Goal: Task Accomplishment & Management: Manage account settings

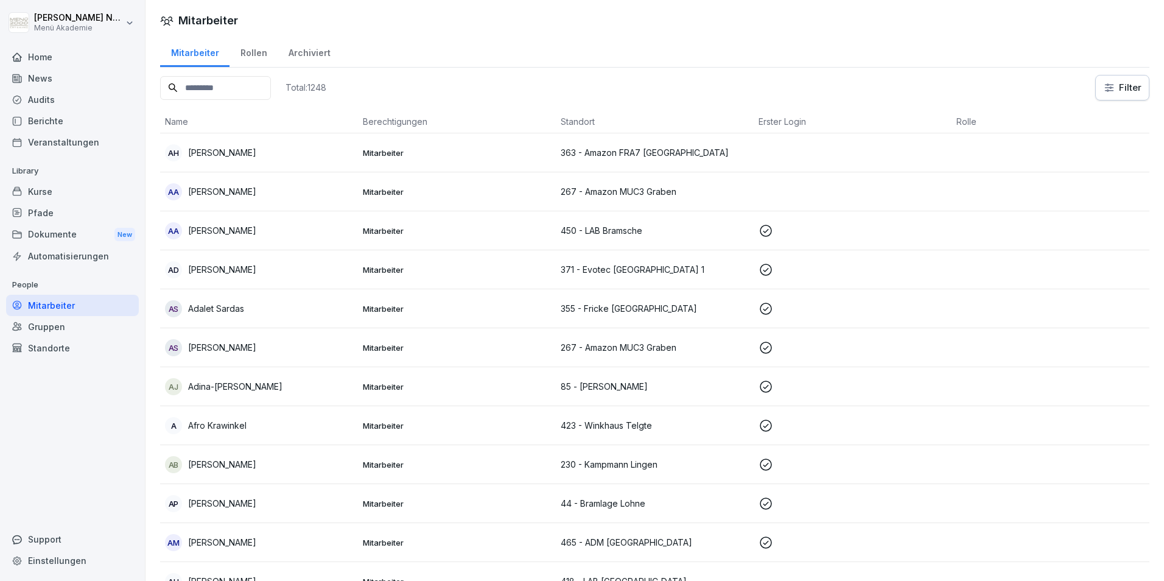
click at [24, 57] on div "Home" at bounding box center [72, 56] width 133 height 21
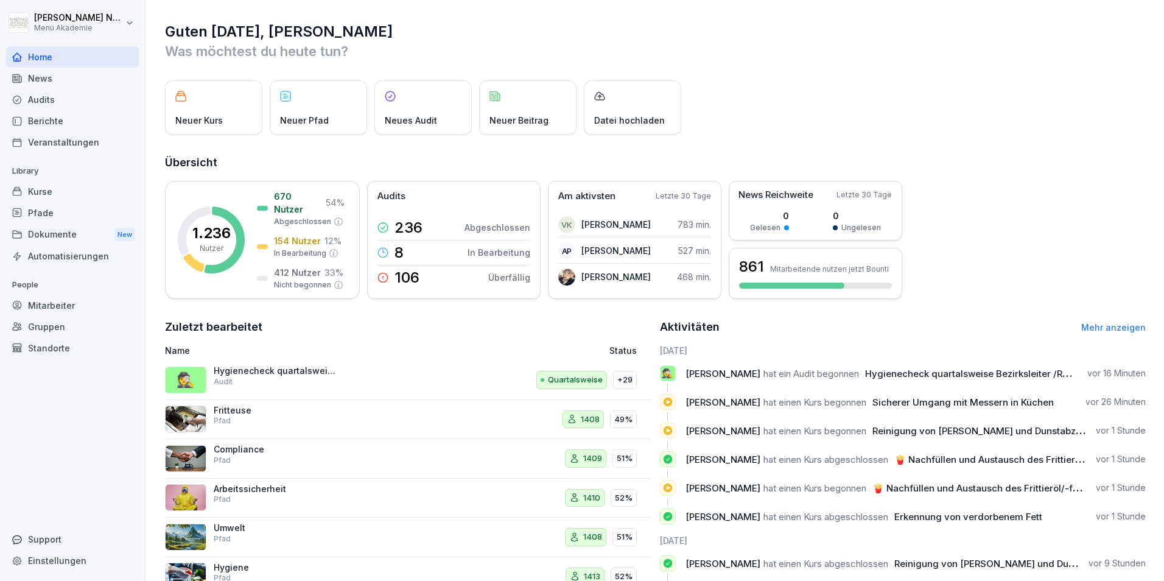
click at [61, 299] on div "Mitarbeiter" at bounding box center [72, 305] width 133 height 21
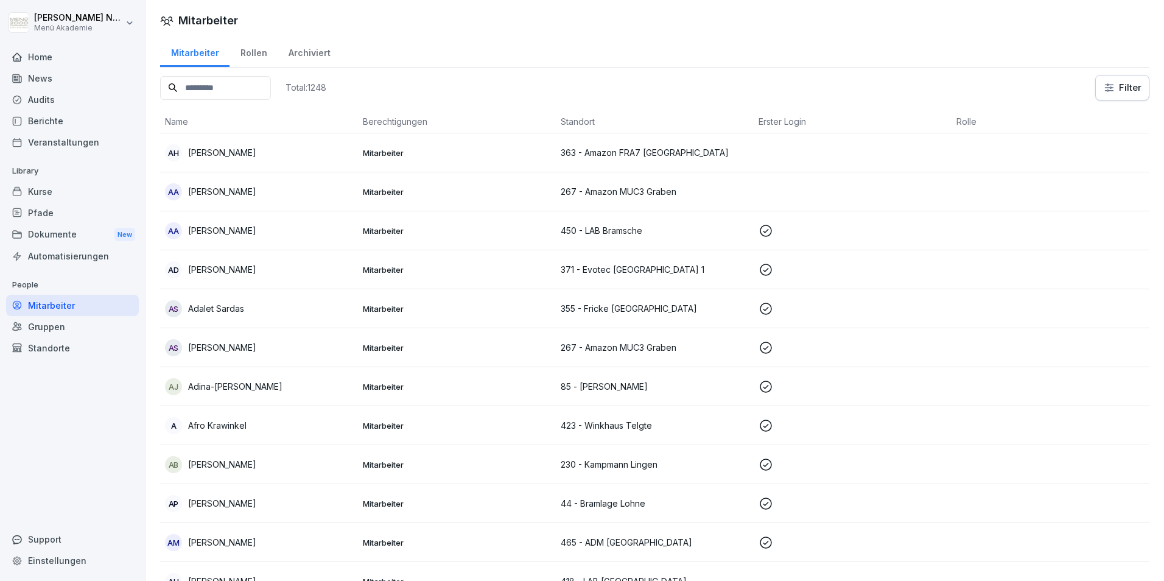
click at [219, 77] on input at bounding box center [215, 88] width 111 height 24
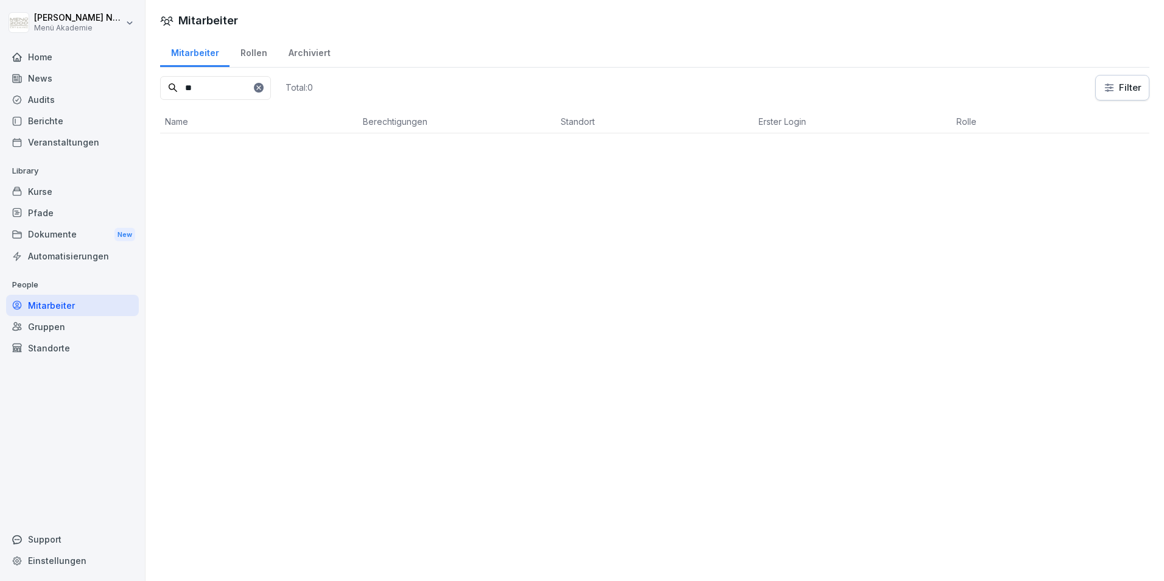
type input "*"
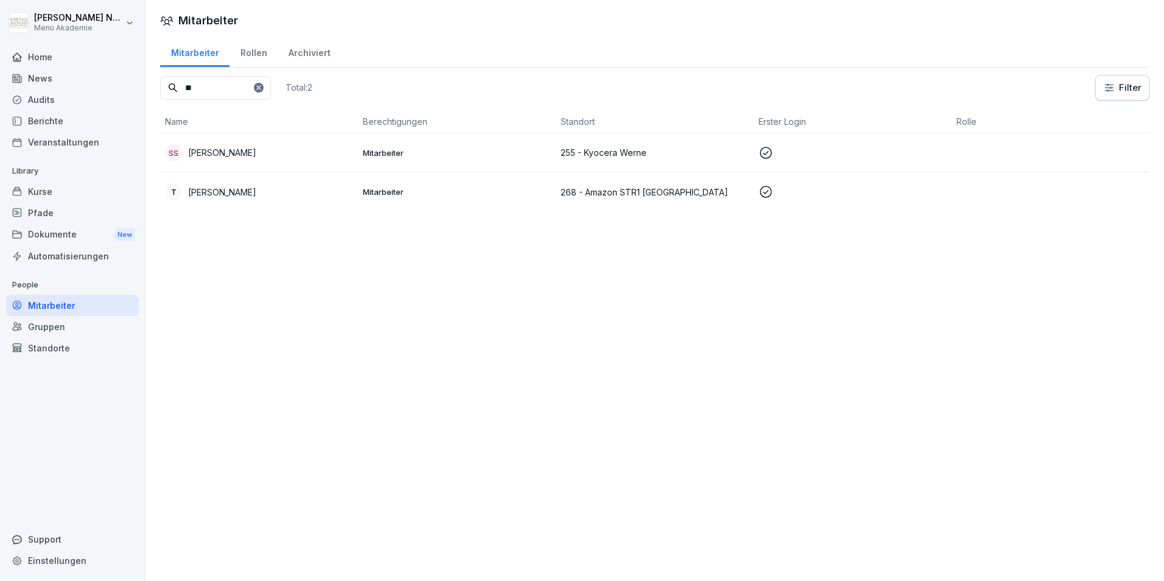
type input "*"
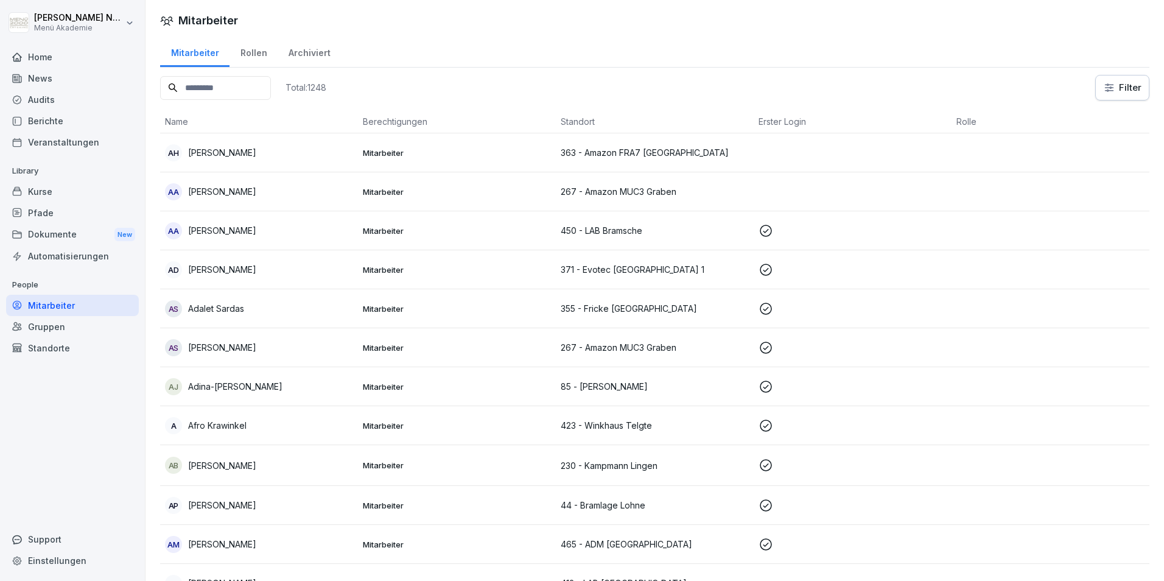
click at [61, 198] on div "Kurse" at bounding box center [72, 191] width 133 height 21
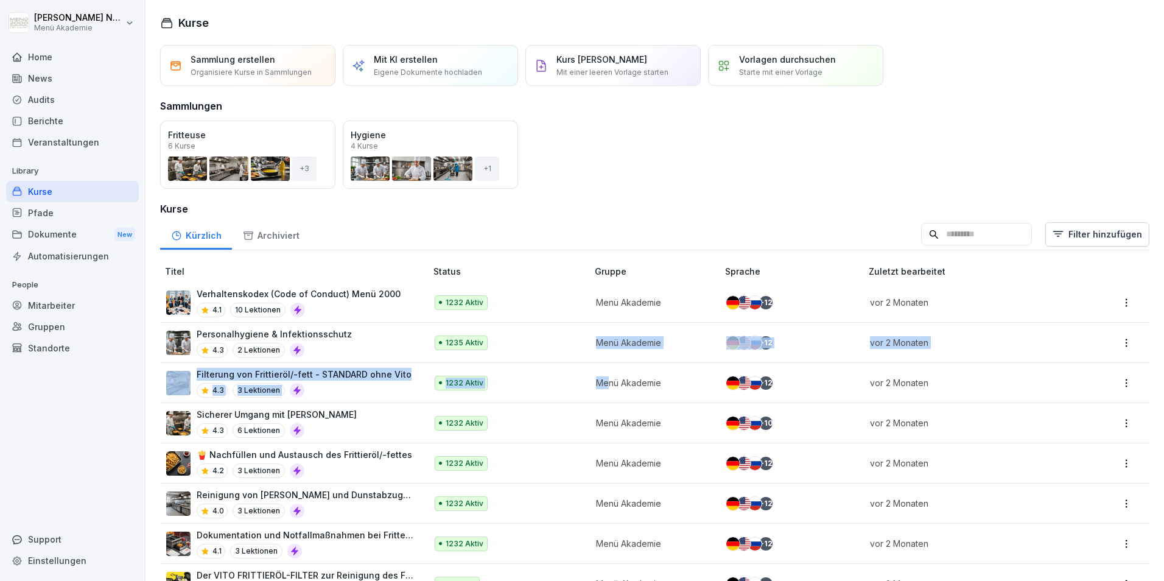
drag, startPoint x: 490, startPoint y: 348, endPoint x: 727, endPoint y: 448, distance: 256.9
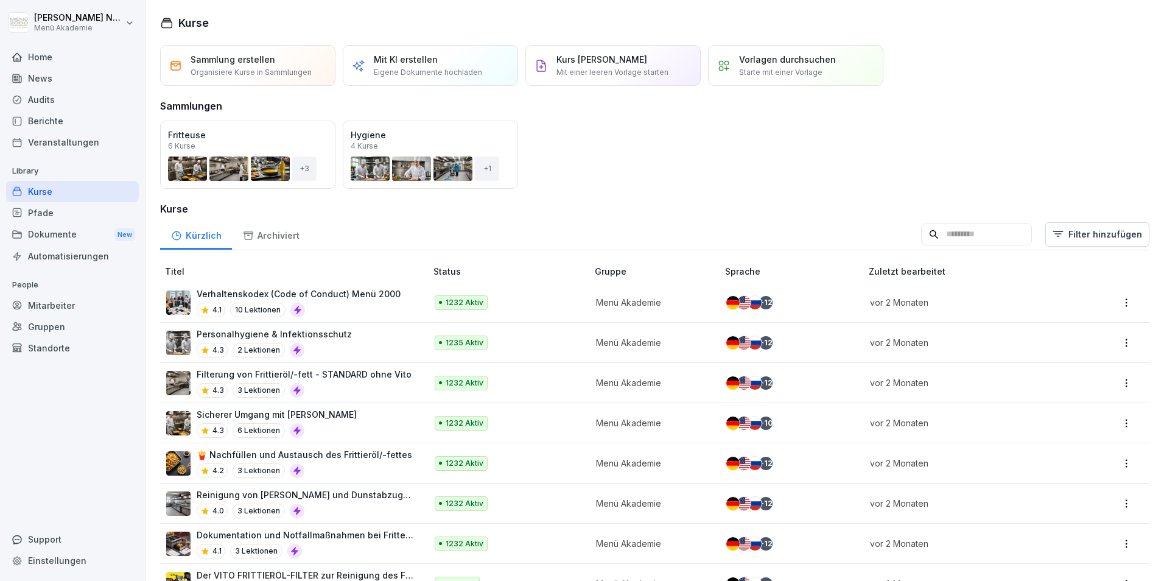
click at [126, 419] on div "Home News Audits Berichte Veranstaltungen Library Kurse Pfade Dokumente New Aut…" at bounding box center [72, 307] width 133 height 536
click at [51, 310] on div "Mitarbeiter" at bounding box center [72, 305] width 133 height 21
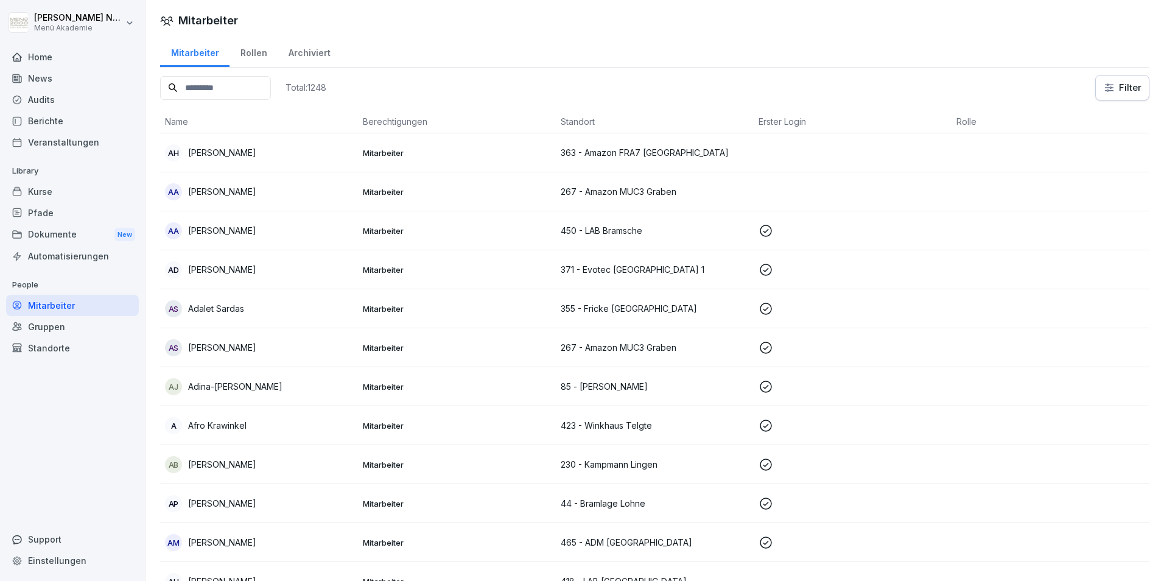
click at [43, 57] on div "Home" at bounding box center [72, 56] width 133 height 21
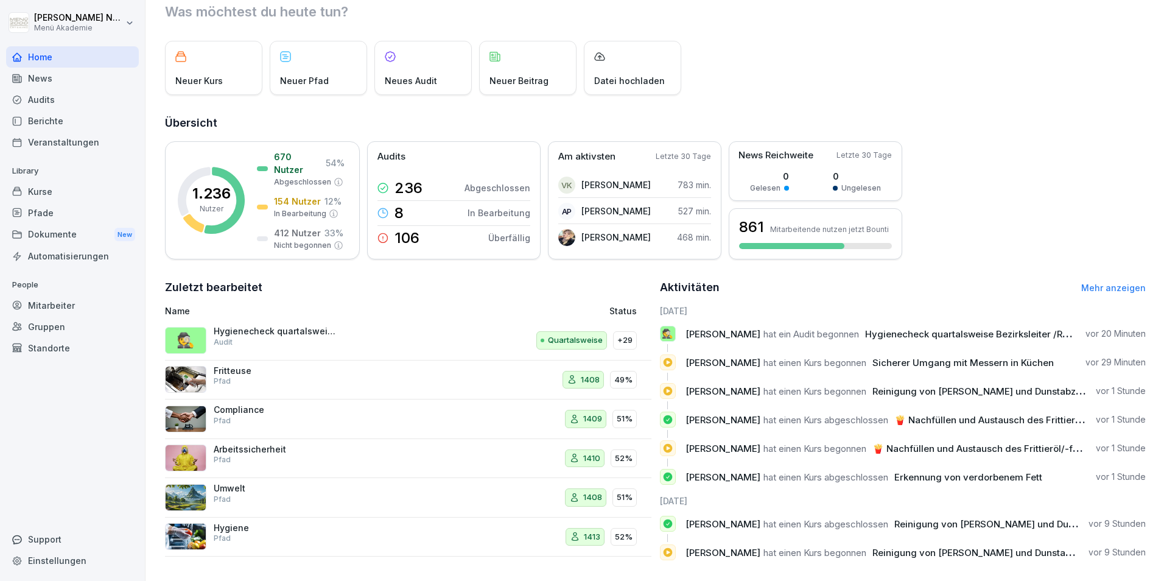
scroll to position [60, 0]
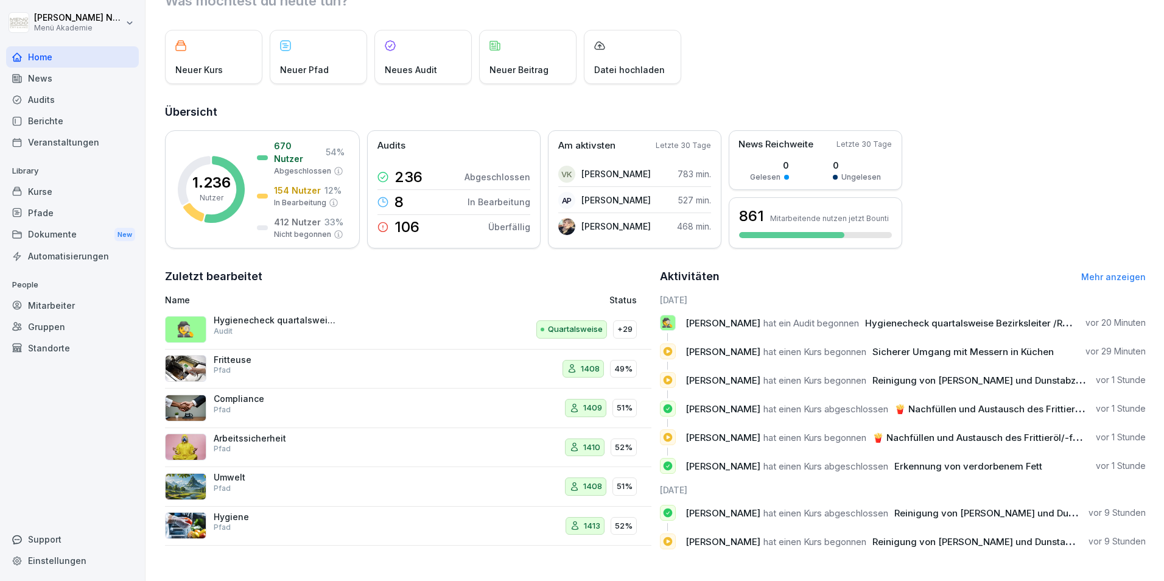
click at [1109, 274] on div "Aktivitäten Mehr anzeigen" at bounding box center [903, 276] width 486 height 17
click at [1110, 271] on link "Mehr anzeigen" at bounding box center [1113, 276] width 65 height 10
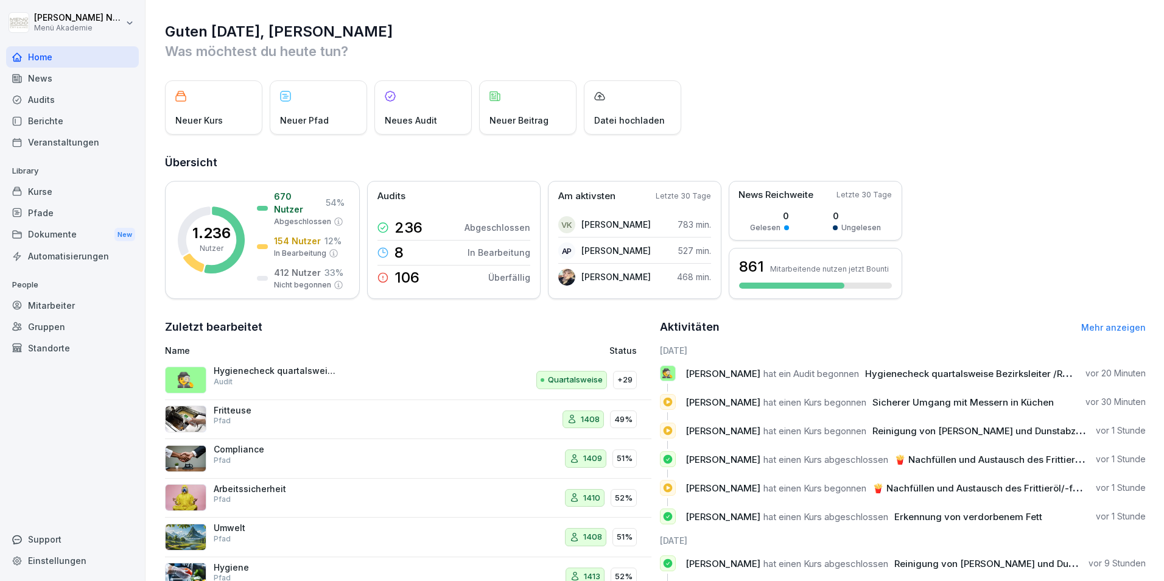
click at [45, 308] on div "Mitarbeiter" at bounding box center [72, 305] width 133 height 21
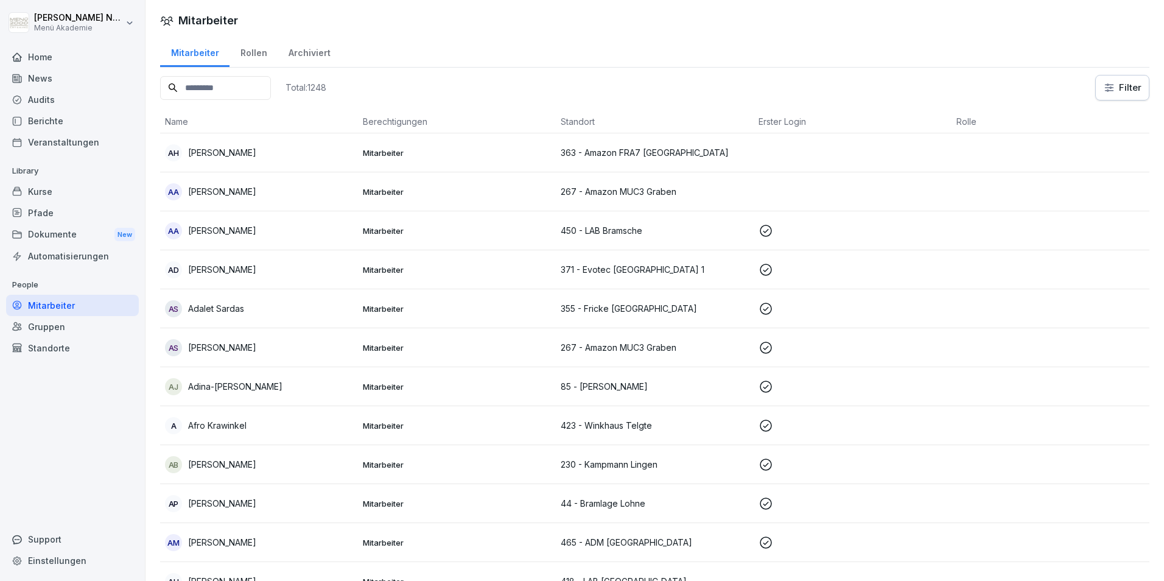
click at [242, 83] on input at bounding box center [215, 88] width 111 height 24
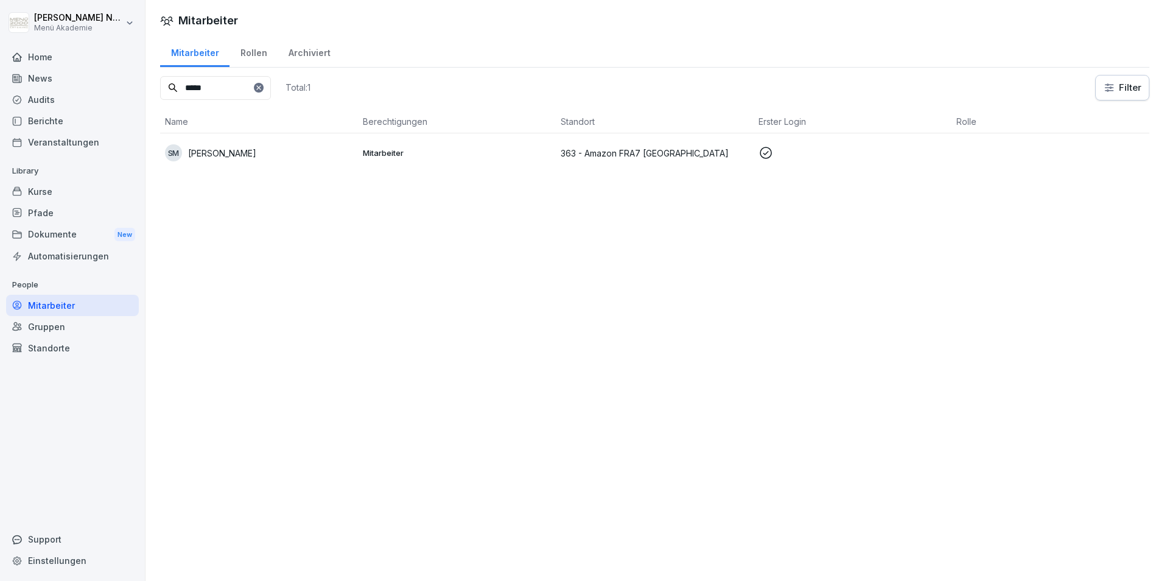
type input "*****"
click at [248, 155] on p "[PERSON_NAME]" at bounding box center [222, 153] width 68 height 13
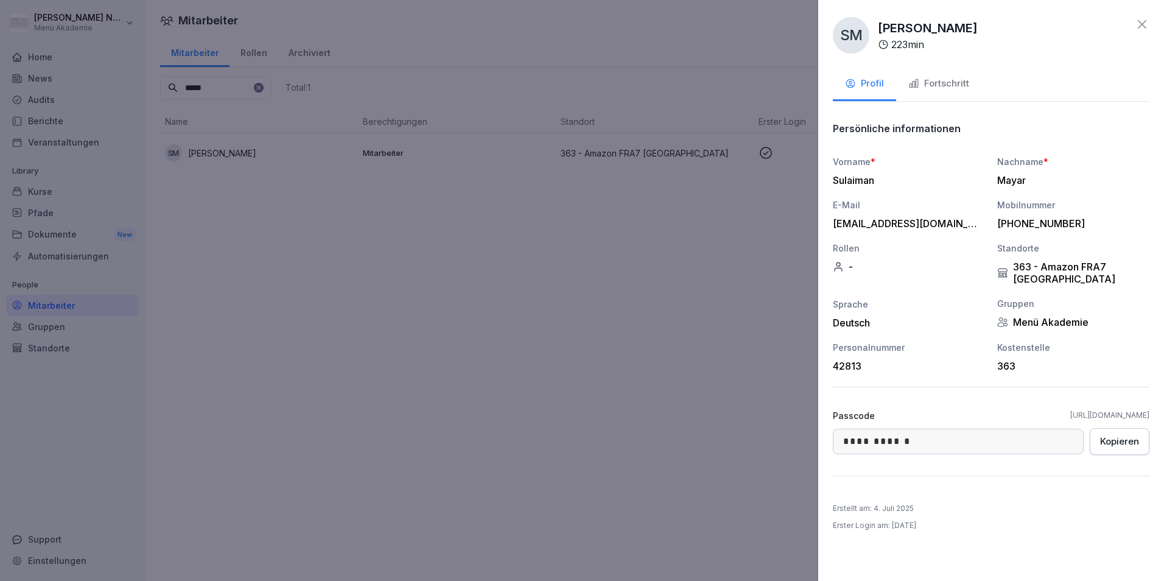
click at [932, 79] on div "Fortschritt" at bounding box center [938, 84] width 61 height 14
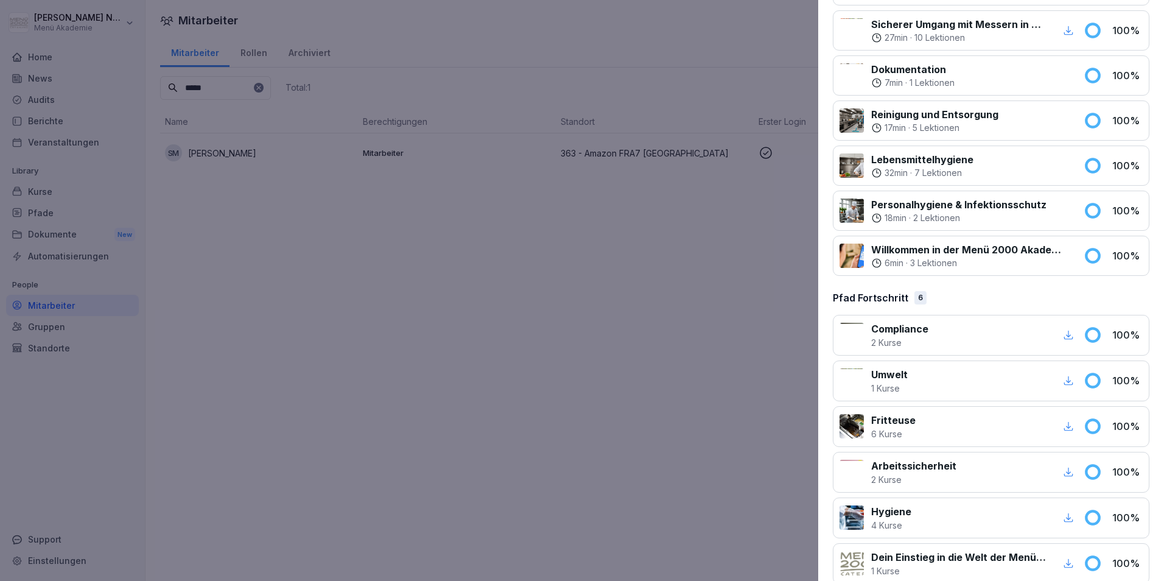
scroll to position [667, 0]
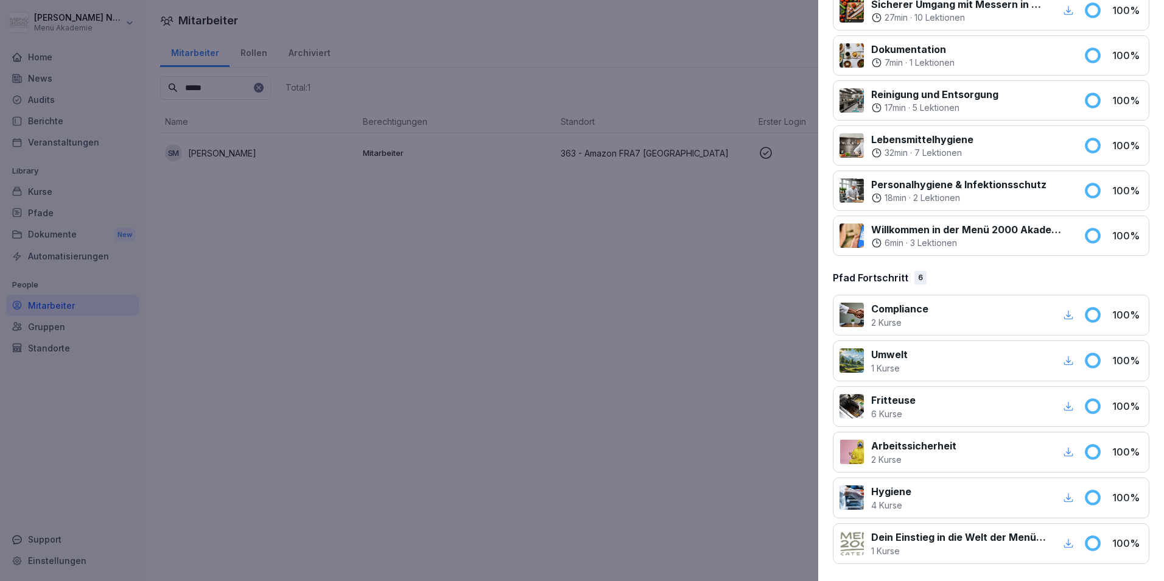
click at [1063, 496] on icon "button" at bounding box center [1068, 497] width 11 height 11
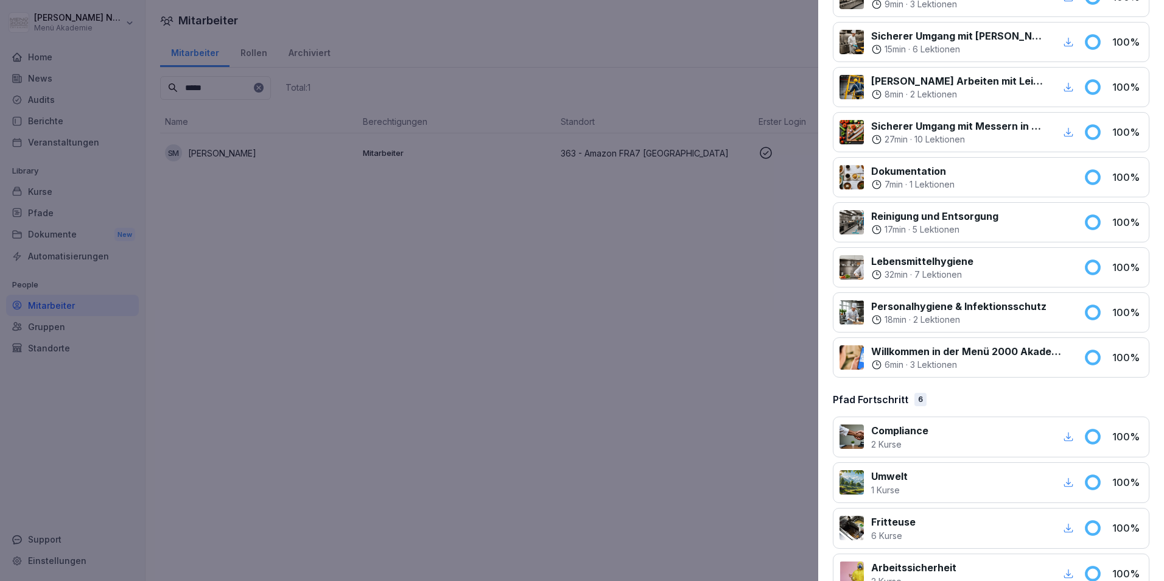
click at [576, 346] on div at bounding box center [582, 290] width 1164 height 581
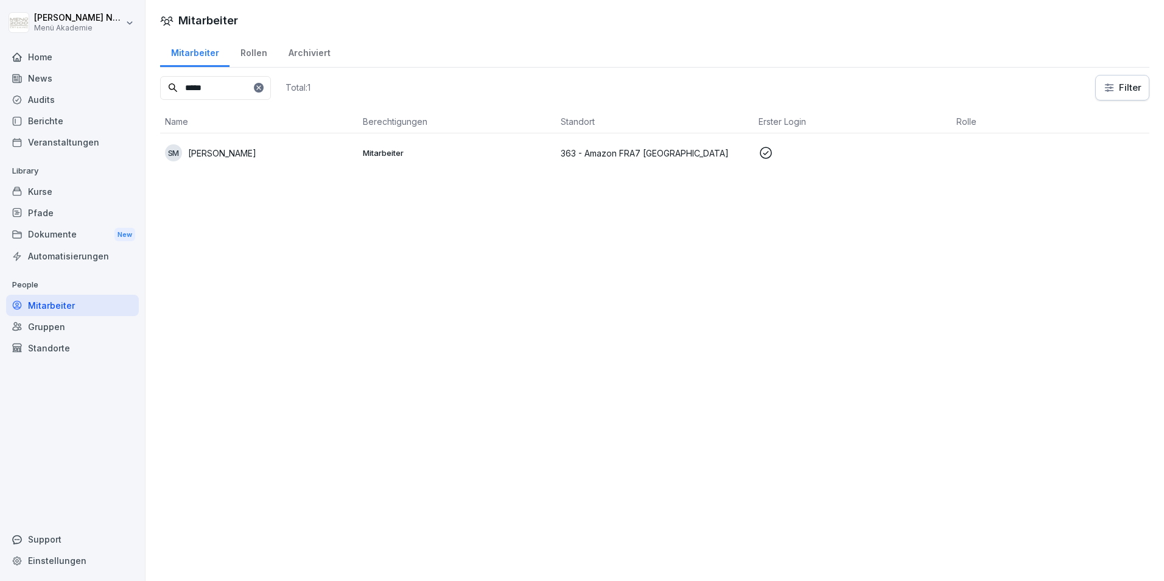
click at [271, 89] on div "*****" at bounding box center [215, 88] width 111 height 24
click at [236, 94] on input "*****" at bounding box center [215, 88] width 111 height 24
click at [262, 86] on icon at bounding box center [258, 87] width 7 height 7
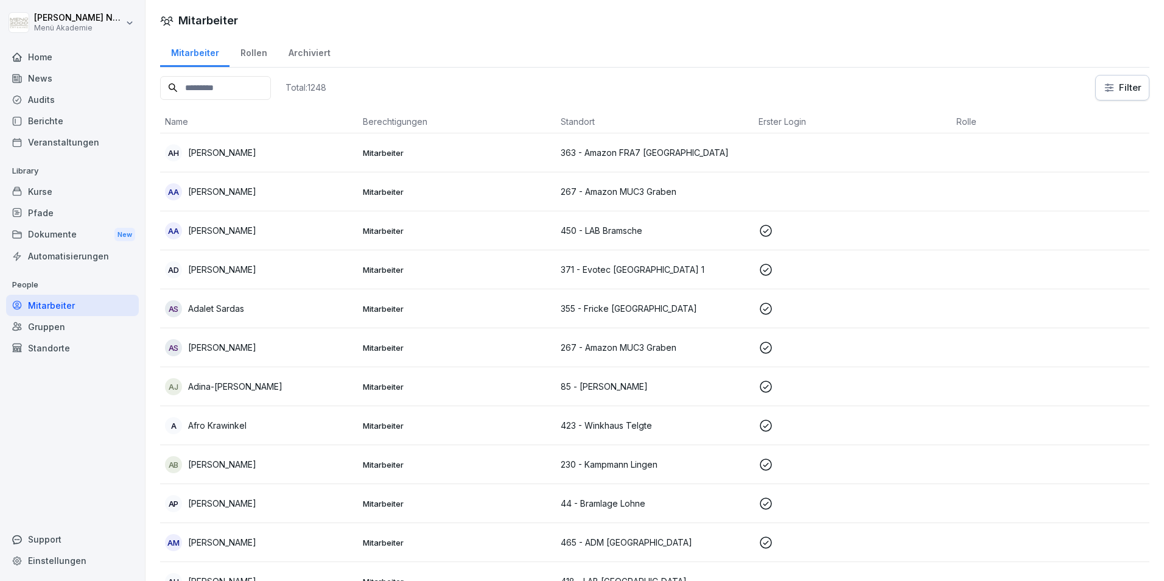
click at [243, 82] on input at bounding box center [215, 88] width 111 height 24
type input "*****"
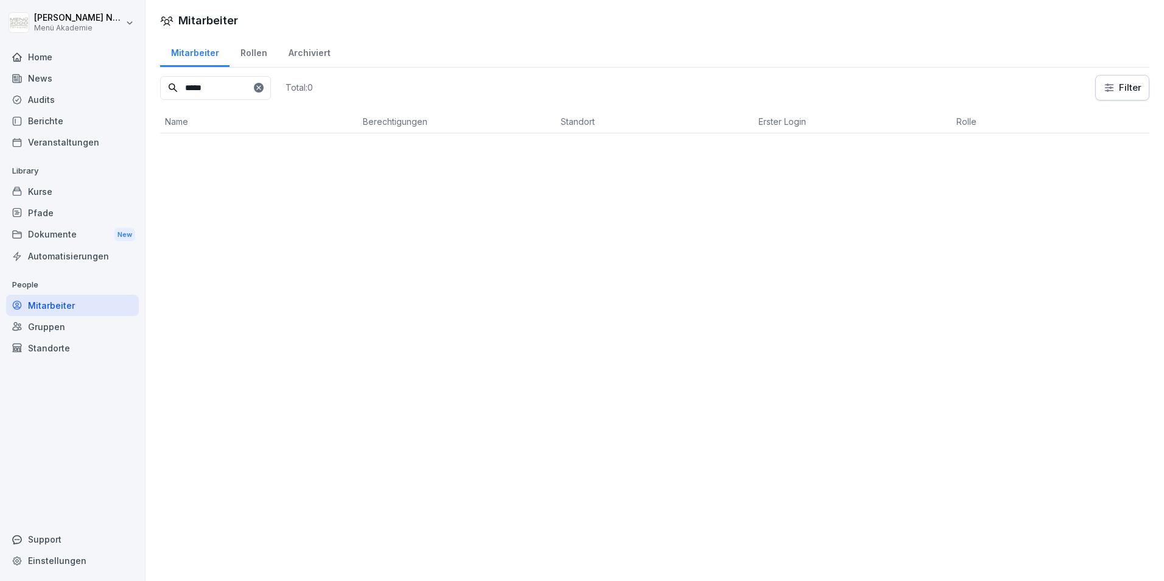
click at [486, 231] on div "Mitarbeiter Mitarbeiter Rollen Archiviert ***** Total: 0 Filter Name Berechtigu…" at bounding box center [654, 290] width 1018 height 581
